Goal: Find specific page/section: Find specific page/section

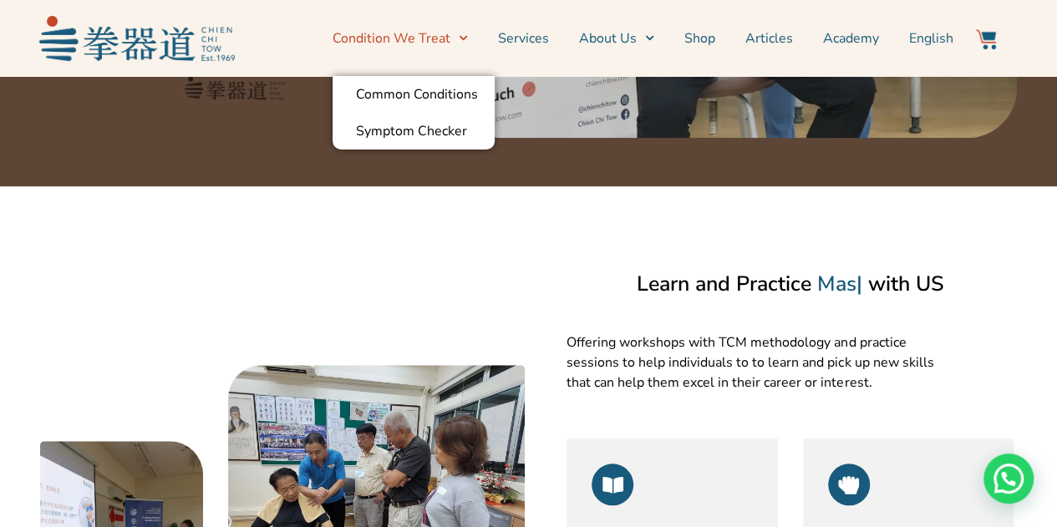
scroll to position [334, 0]
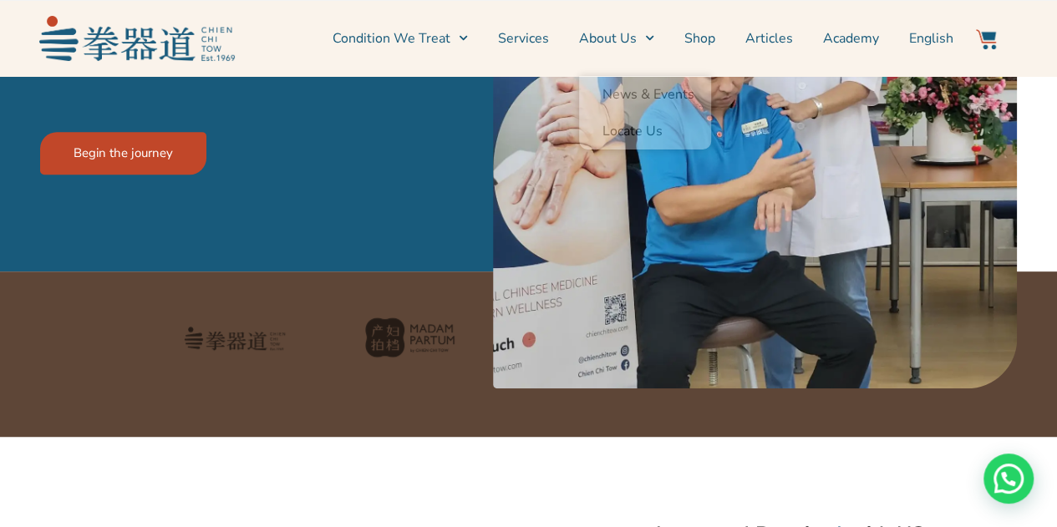
click at [839, 42] on link "Academy" at bounding box center [851, 39] width 56 height 42
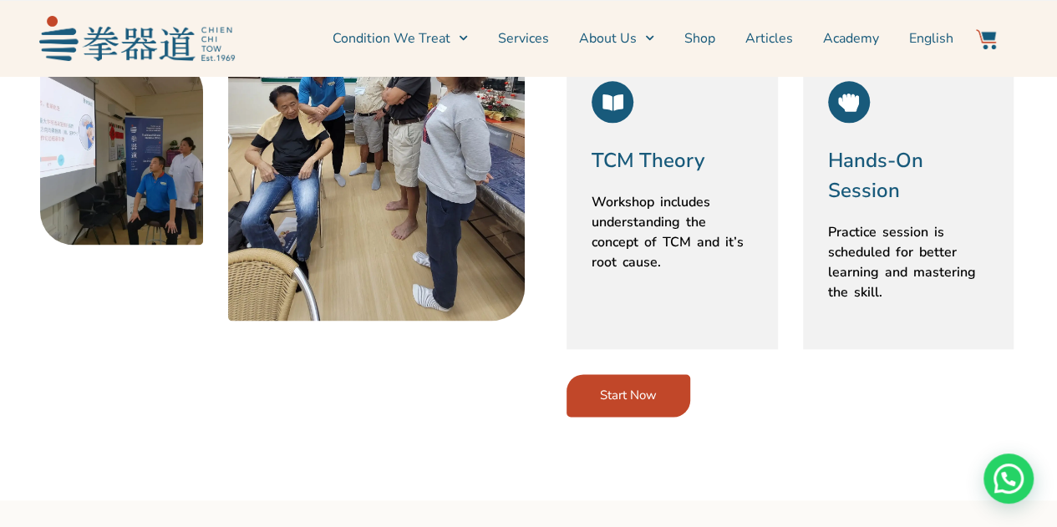
scroll to position [1170, 0]
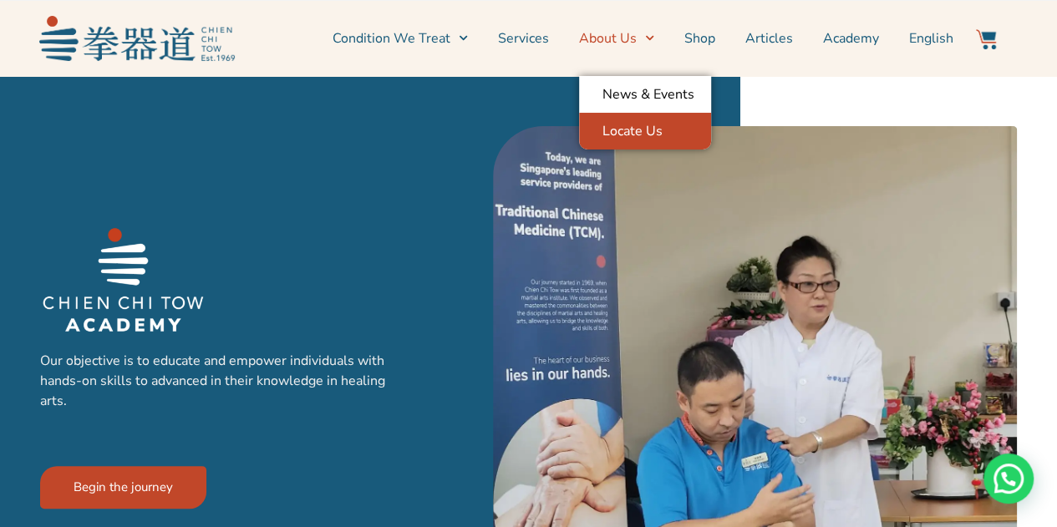
click at [605, 128] on link "Locate Us" at bounding box center [645, 131] width 132 height 37
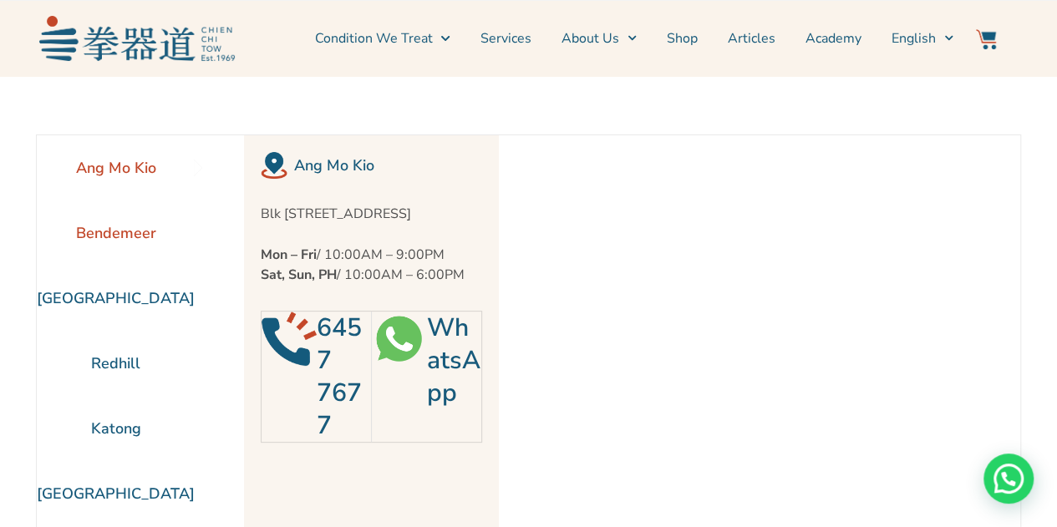
click at [109, 221] on li "Bendemeer" at bounding box center [116, 233] width 158 height 65
click at [135, 303] on li "[GEOGRAPHIC_DATA]" at bounding box center [116, 298] width 158 height 65
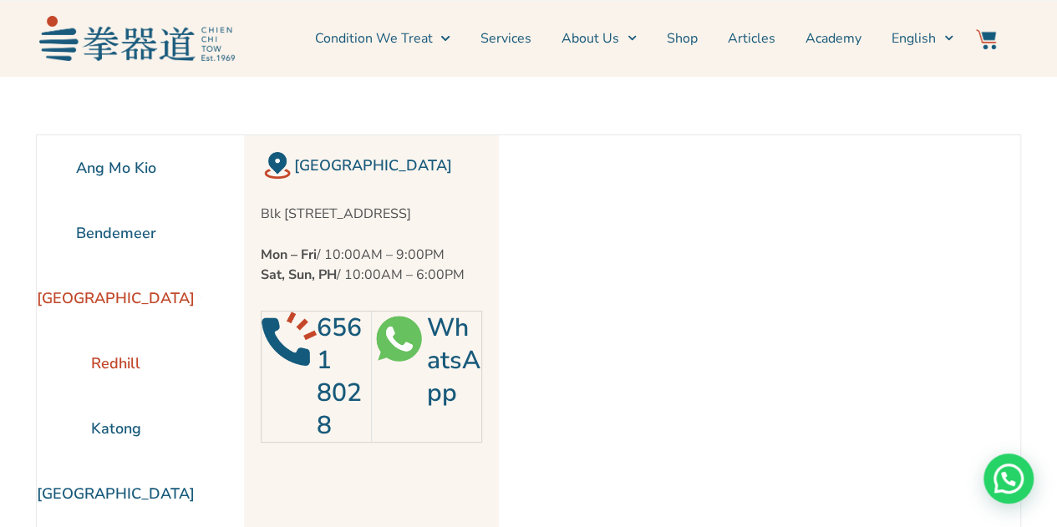
click at [132, 358] on li "Redhill" at bounding box center [116, 363] width 158 height 65
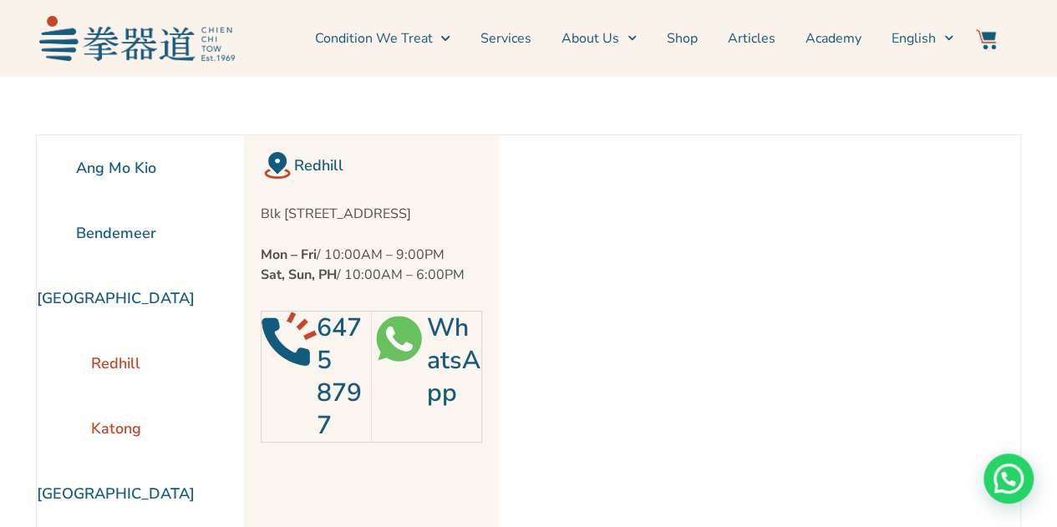
click at [108, 436] on li "Katong" at bounding box center [116, 428] width 158 height 65
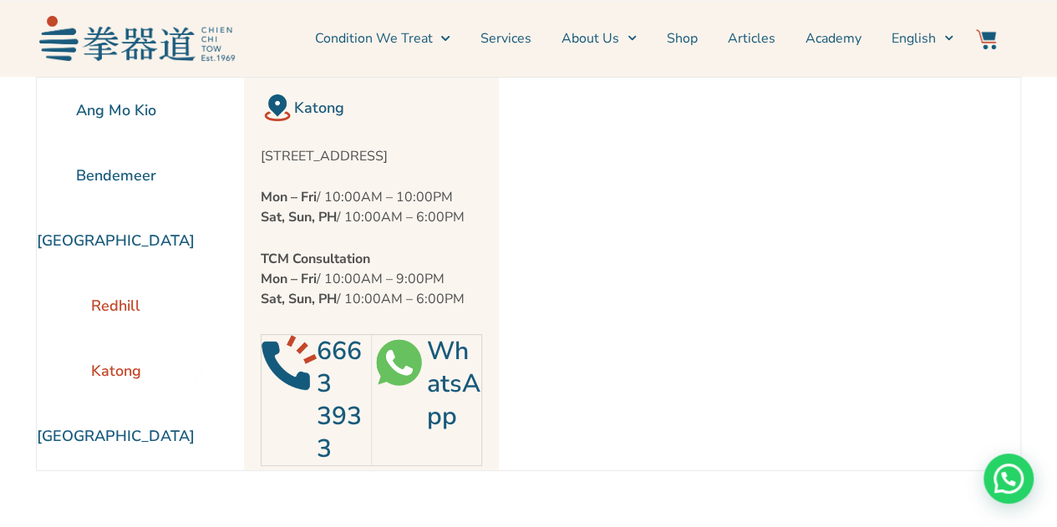
scroll to position [84, 0]
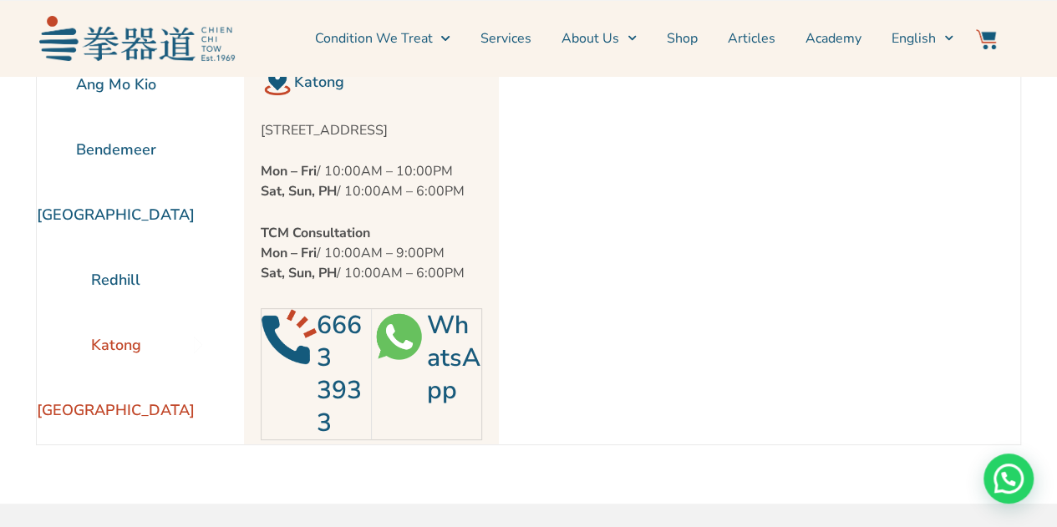
click at [105, 418] on li "[GEOGRAPHIC_DATA]" at bounding box center [116, 410] width 158 height 65
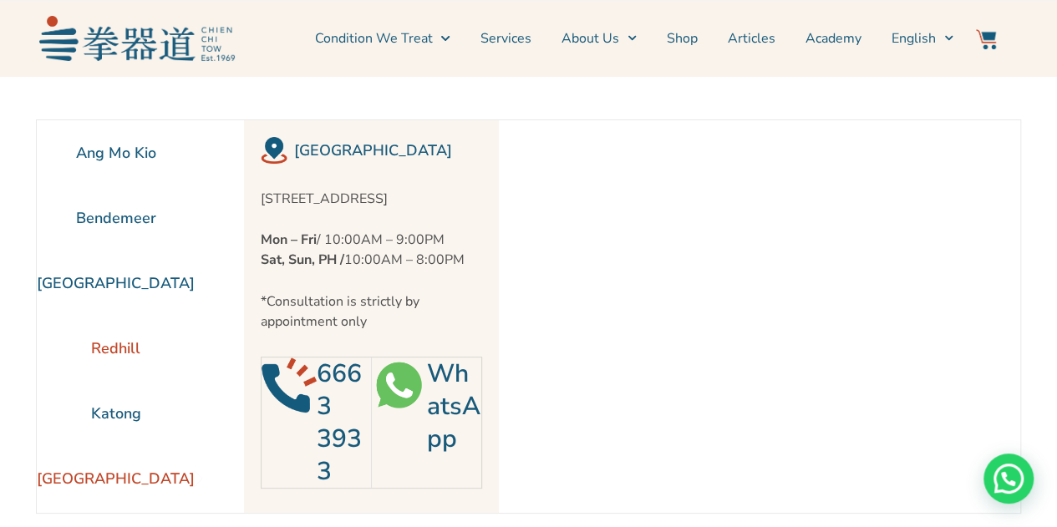
scroll to position [0, 0]
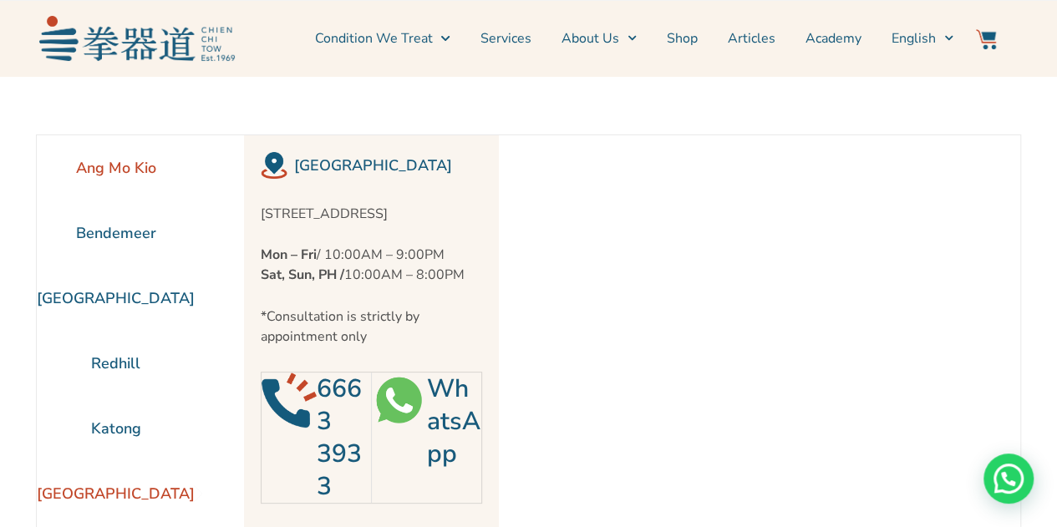
click at [110, 161] on li "Ang Mo Kio" at bounding box center [116, 167] width 158 height 65
